Goal: Task Accomplishment & Management: Manage account settings

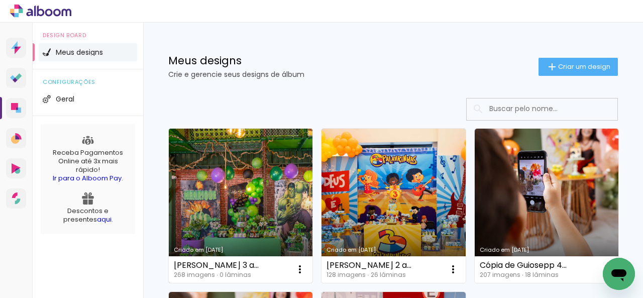
click at [247, 212] on link "Criado em 10/09/25" at bounding box center [241, 206] width 144 height 154
